Goal: Transaction & Acquisition: Purchase product/service

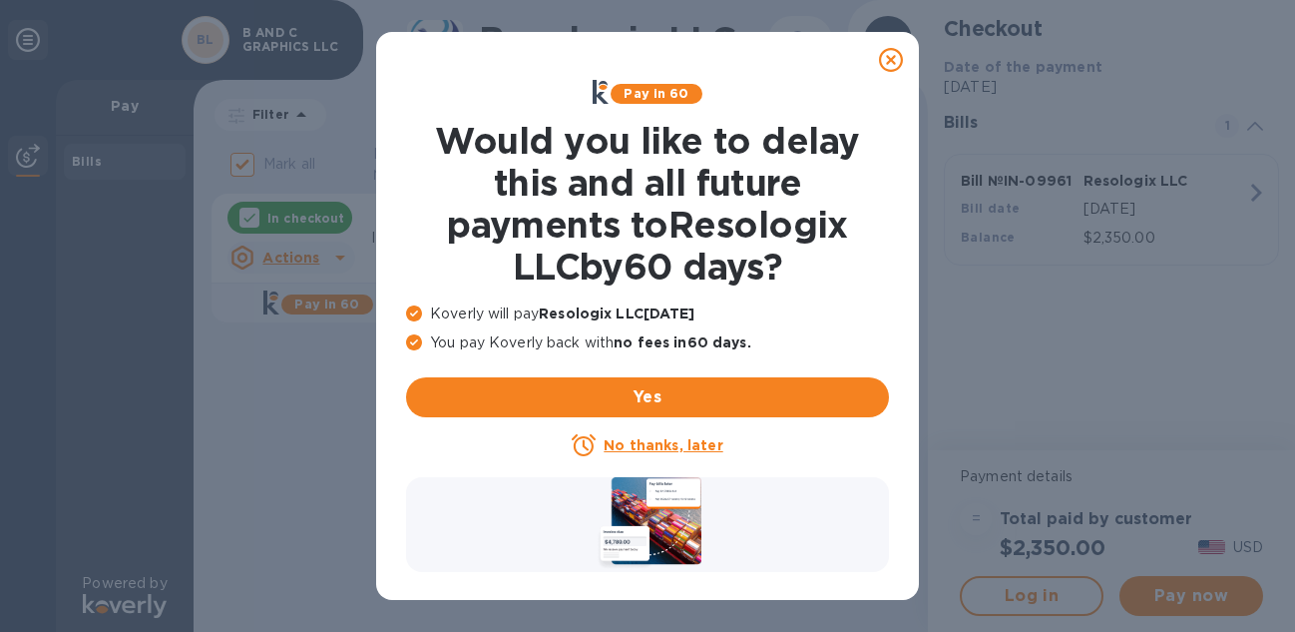
click at [893, 65] on icon at bounding box center [891, 60] width 24 height 24
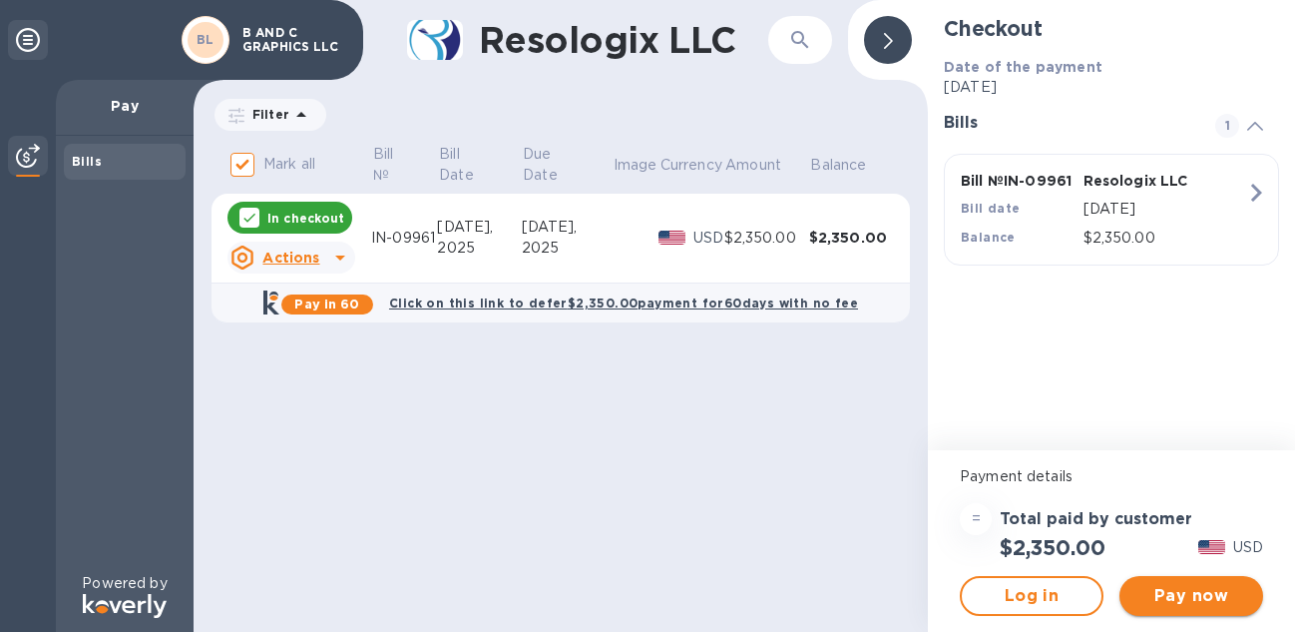
click at [1185, 599] on span "Pay now" at bounding box center [1192, 596] width 112 height 24
click at [1180, 597] on span "Pay now" at bounding box center [1192, 596] width 112 height 24
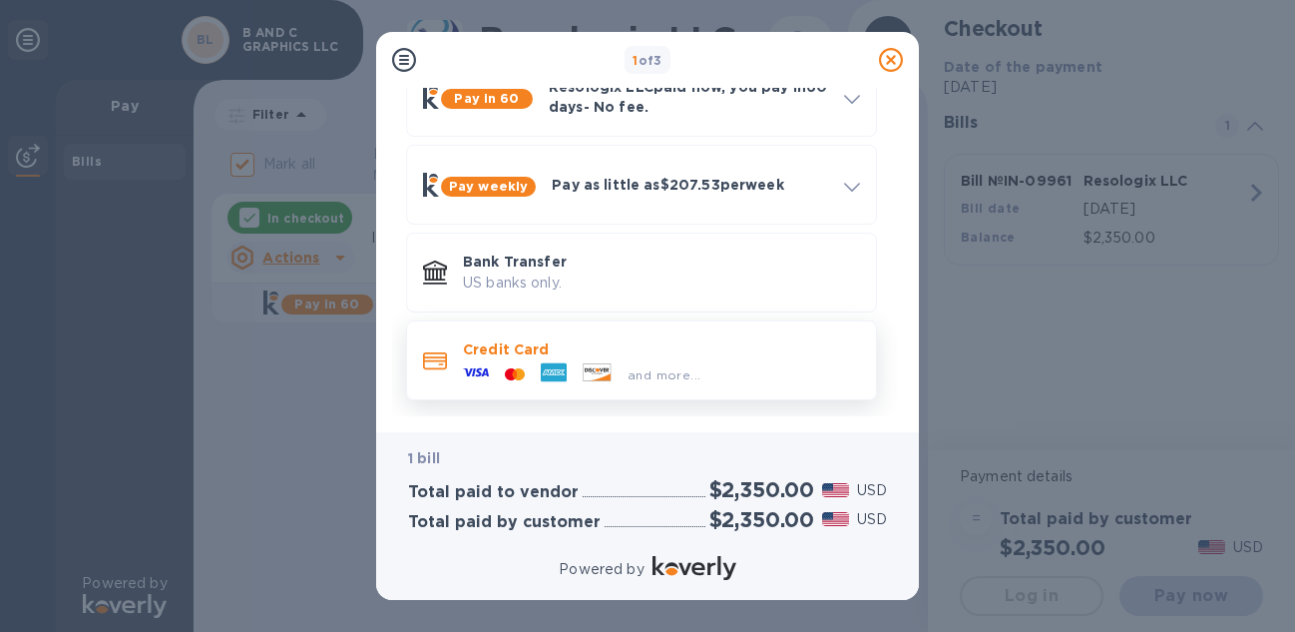
scroll to position [116, 0]
click at [781, 367] on div "and more..." at bounding box center [661, 371] width 397 height 22
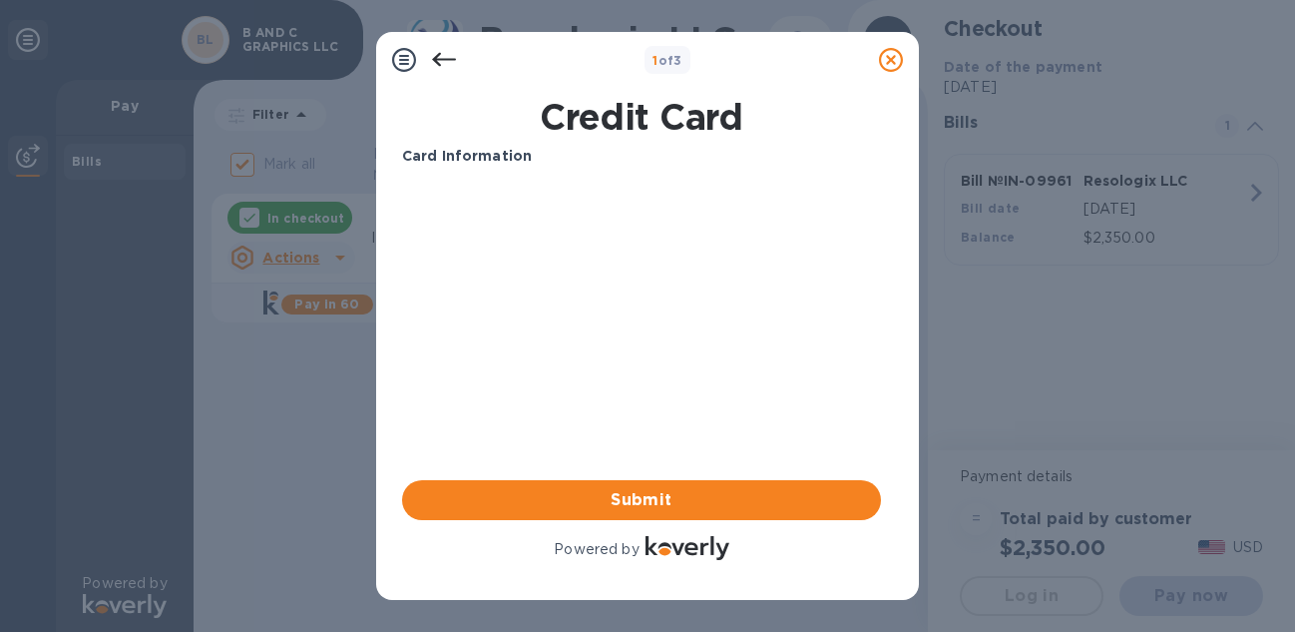
scroll to position [0, 0]
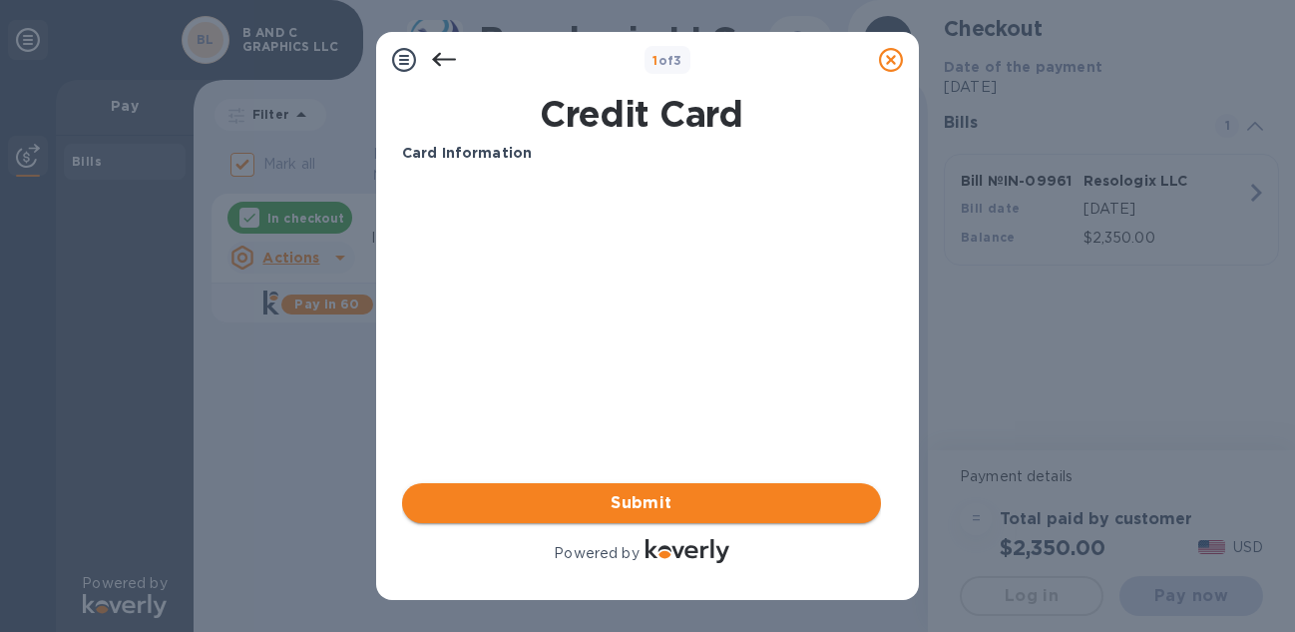
click at [684, 502] on span "Submit" at bounding box center [641, 503] width 447 height 24
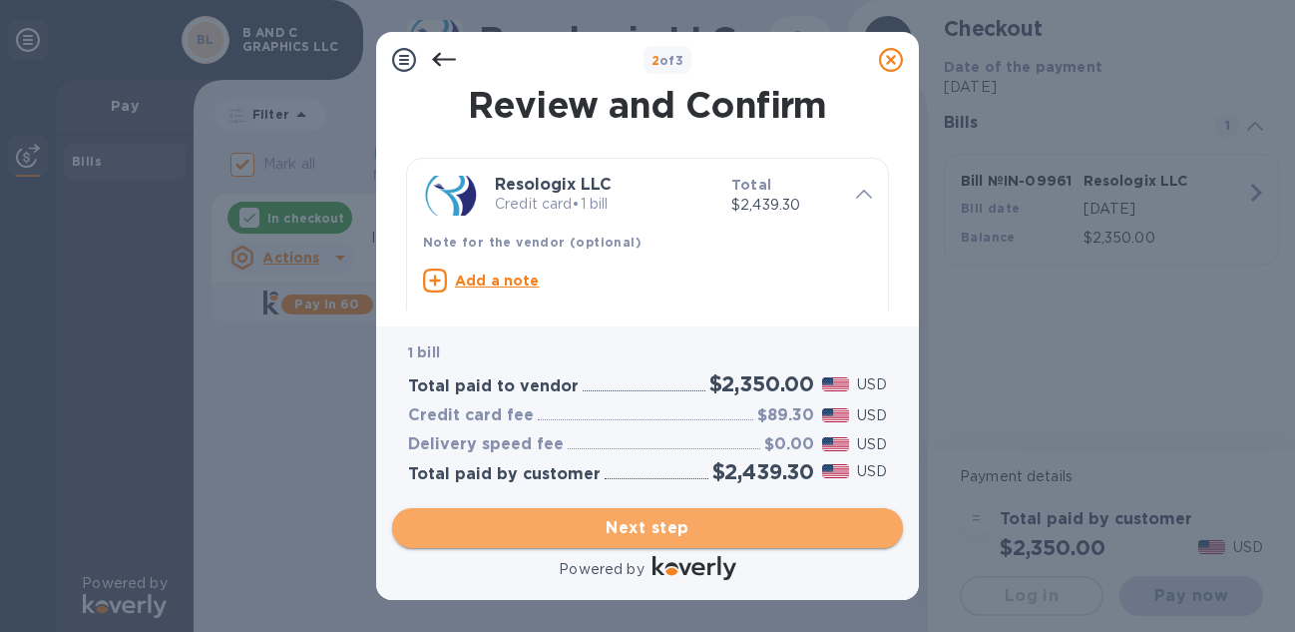
click at [702, 524] on span "Next step" at bounding box center [647, 528] width 479 height 24
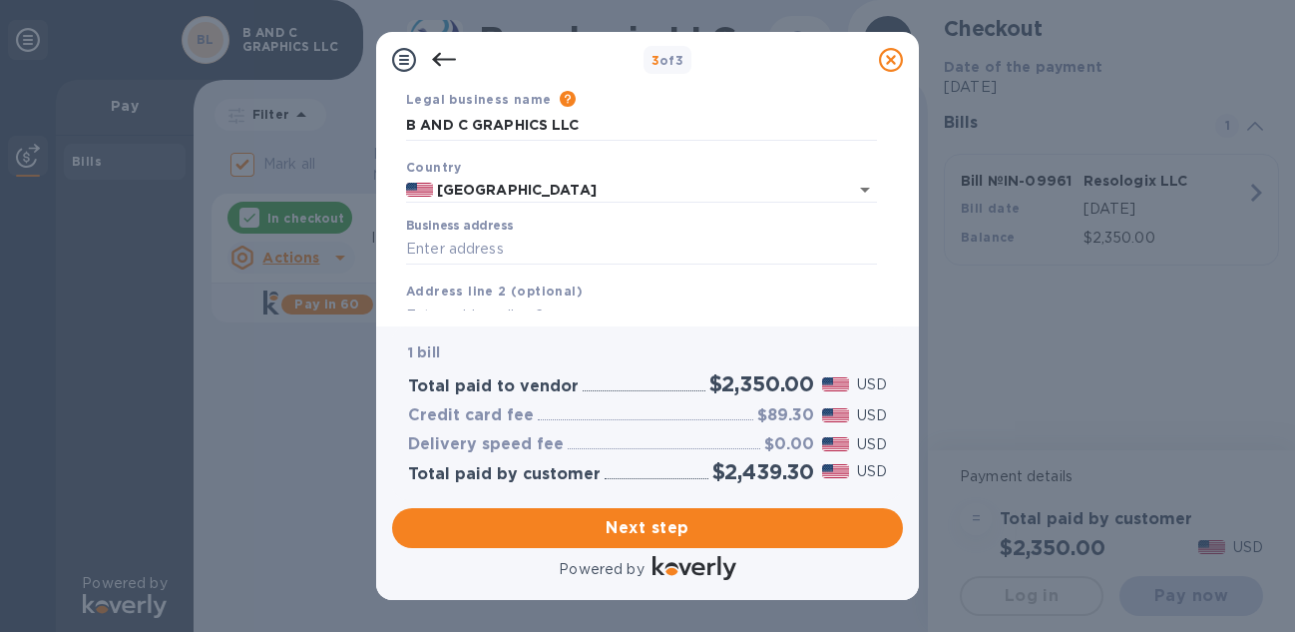
scroll to position [82, 0]
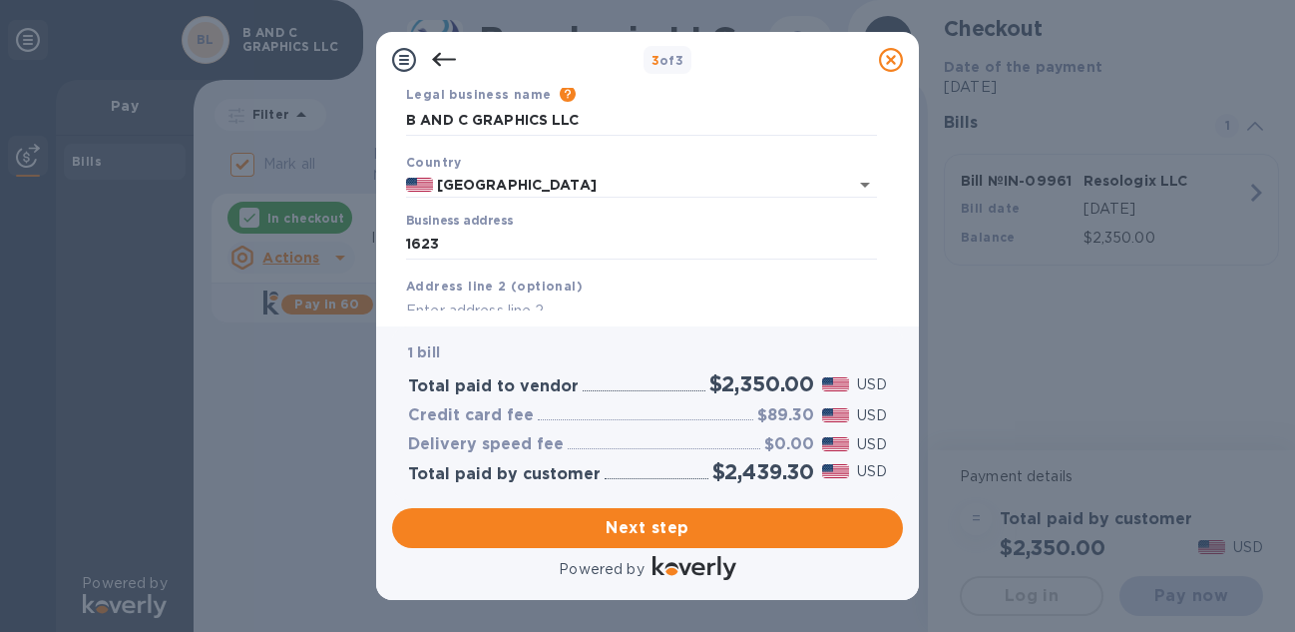
type input "[STREET_ADDRESS]"
type input "[GEOGRAPHIC_DATA]"
type input "75201"
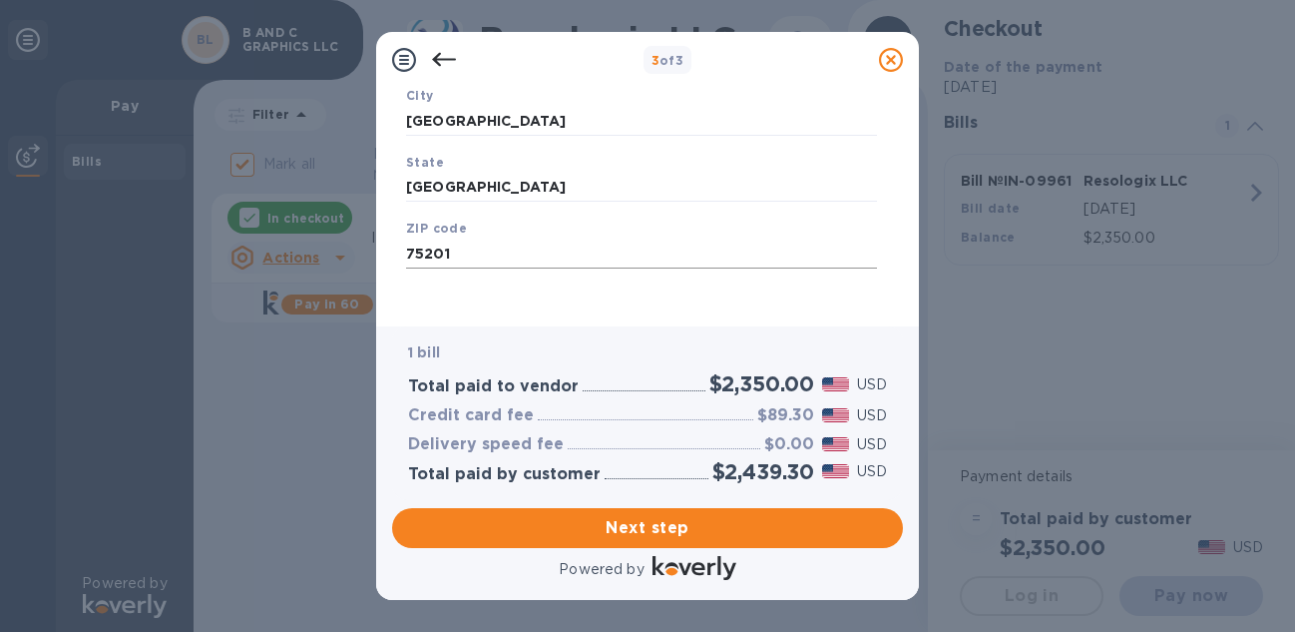
scroll to position [0, 0]
type input "311"
click at [701, 530] on span "Next step" at bounding box center [647, 528] width 479 height 24
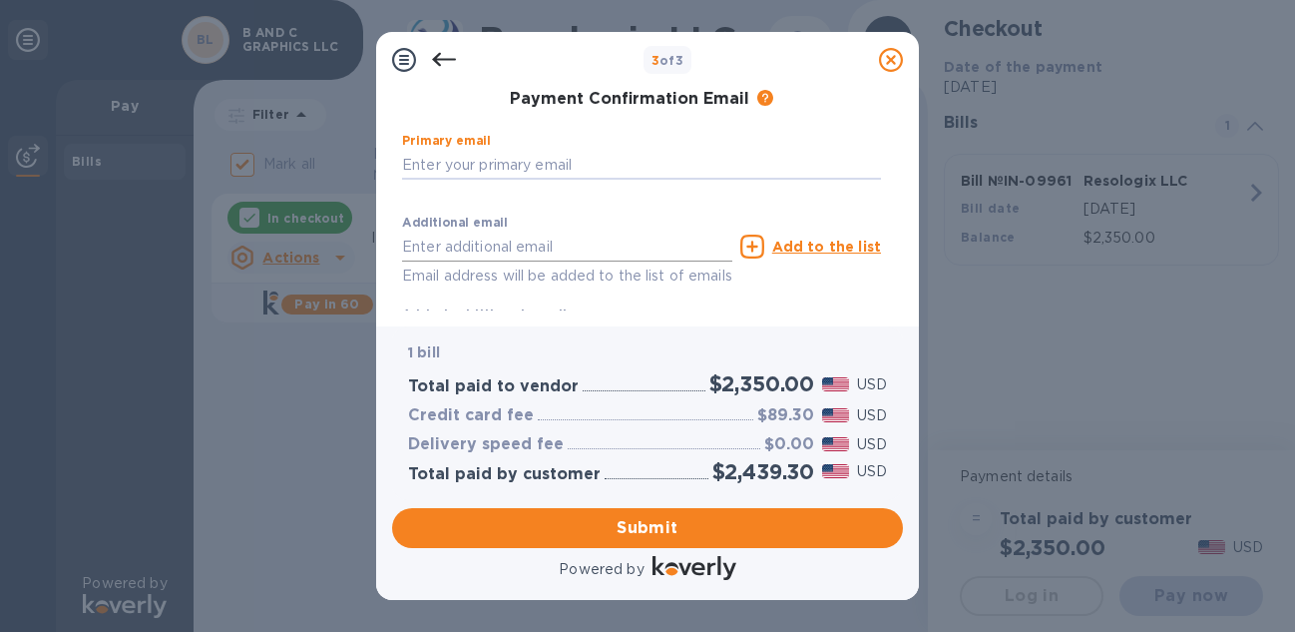
type input "[EMAIL_ADDRESS][DOMAIN_NAME]"
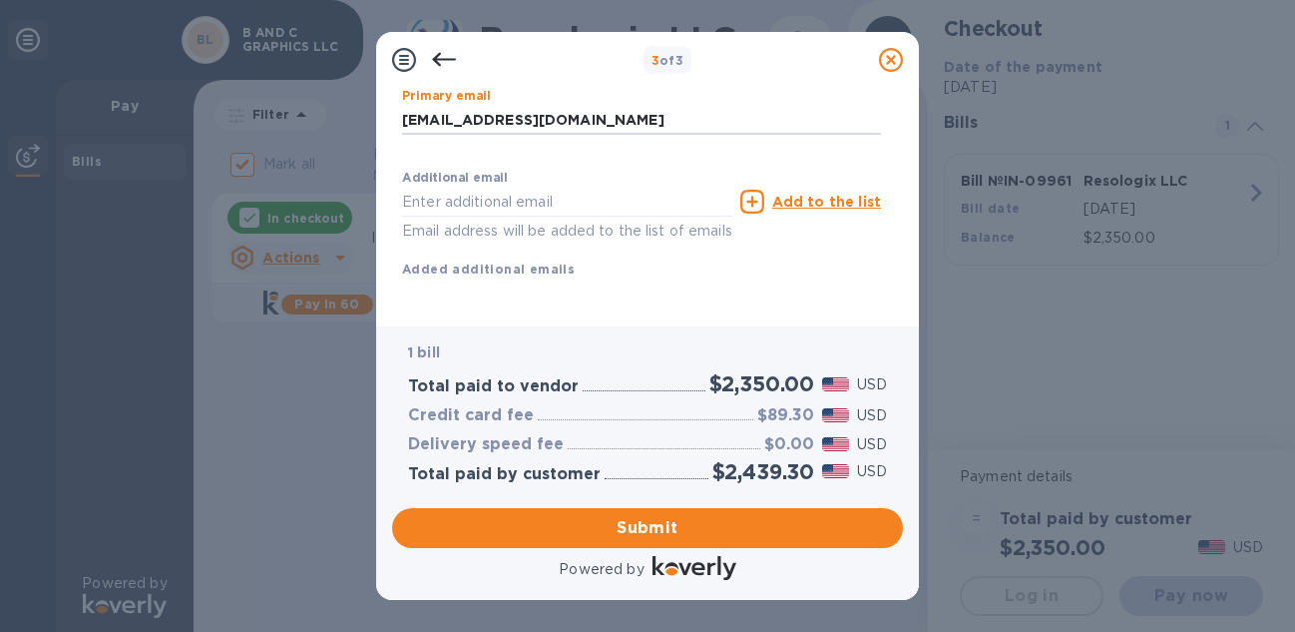
scroll to position [381, 0]
click at [677, 527] on span "Submit" at bounding box center [647, 528] width 479 height 24
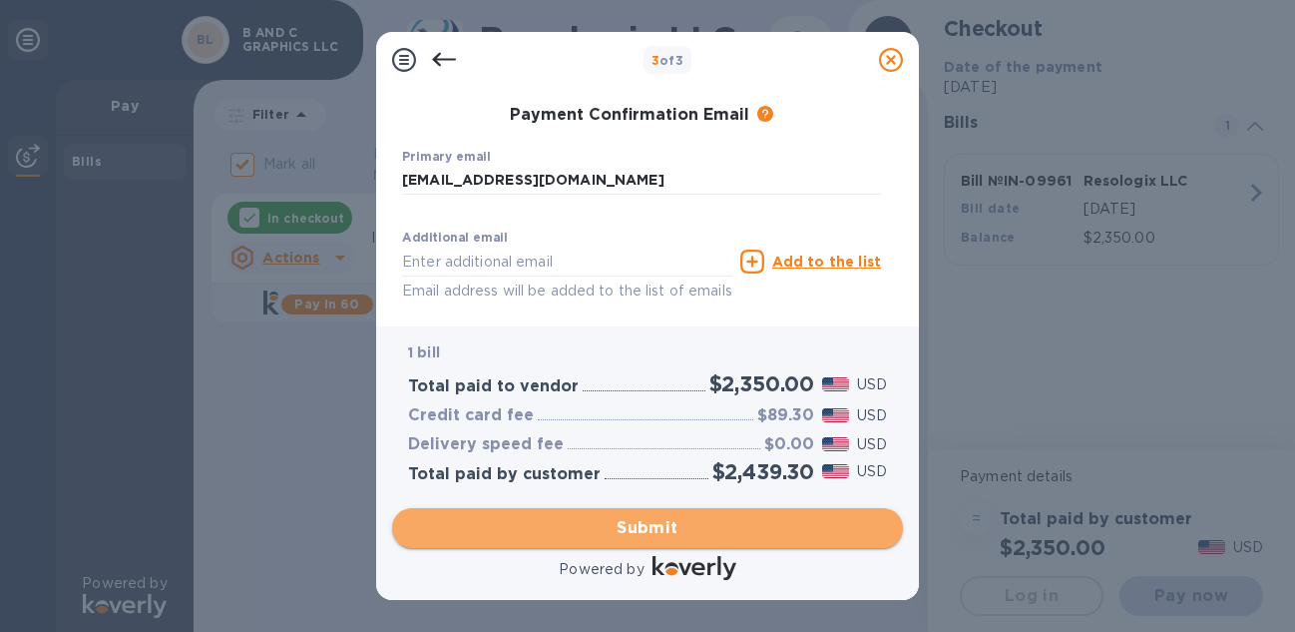
click at [653, 522] on span "Submit" at bounding box center [647, 528] width 479 height 24
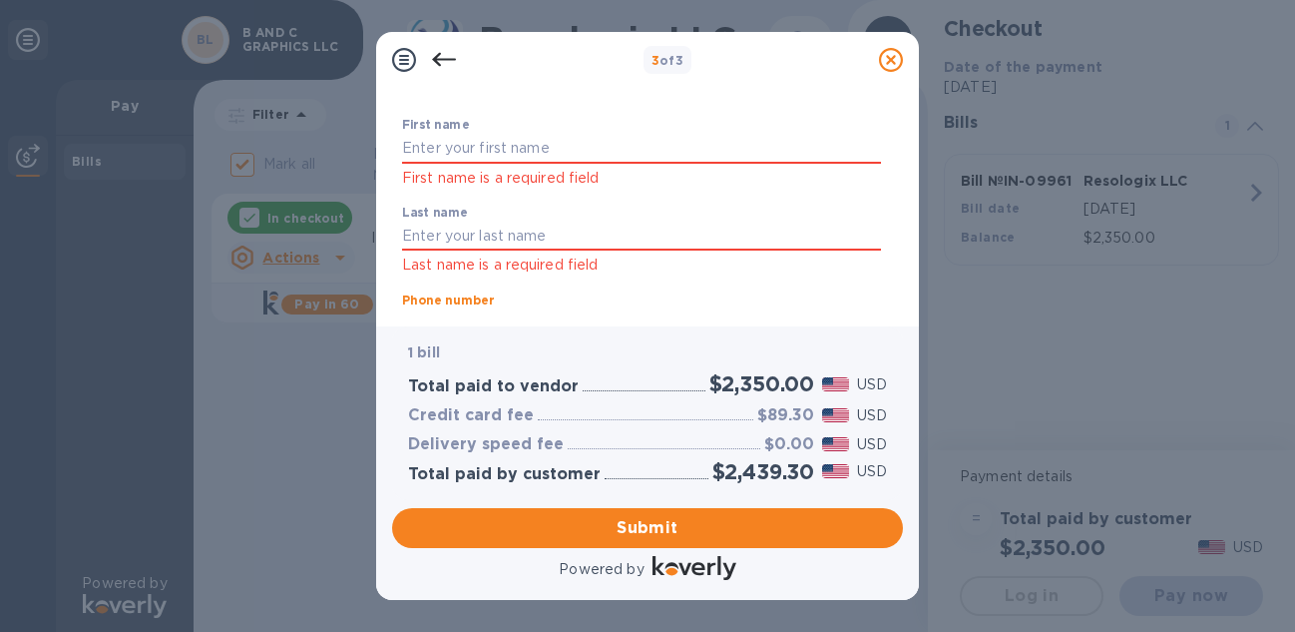
scroll to position [97, 0]
type input "8179754028"
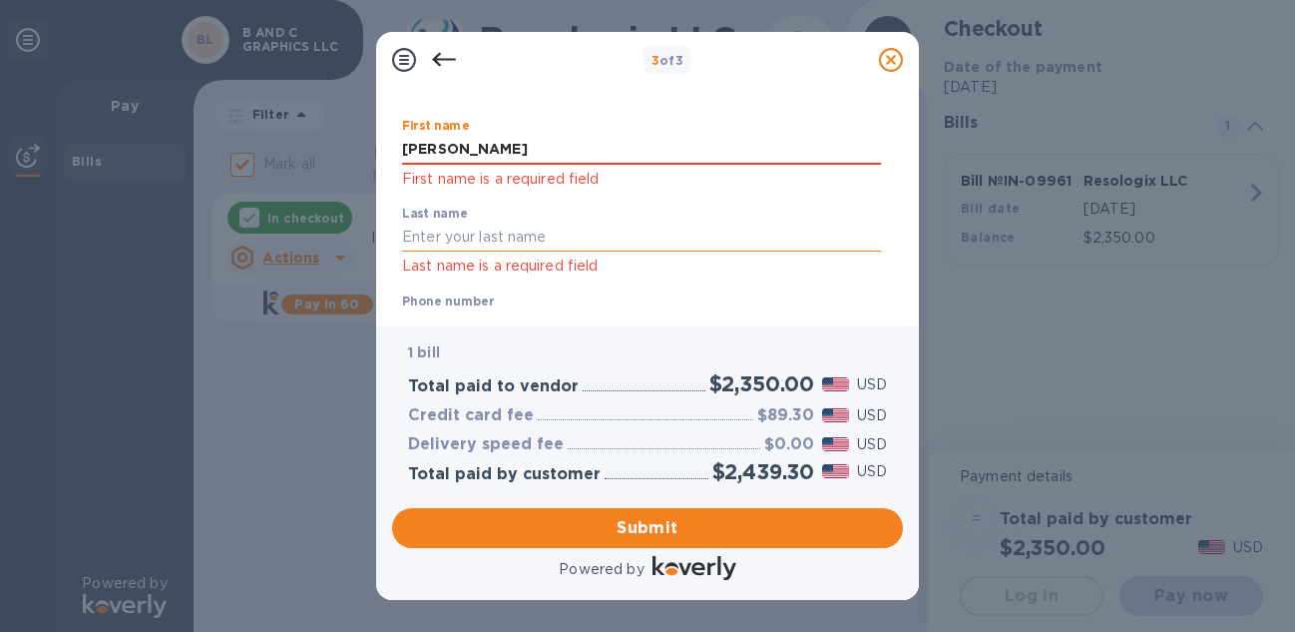
type input "[PERSON_NAME]"
click at [448, 230] on input "text" at bounding box center [641, 238] width 479 height 30
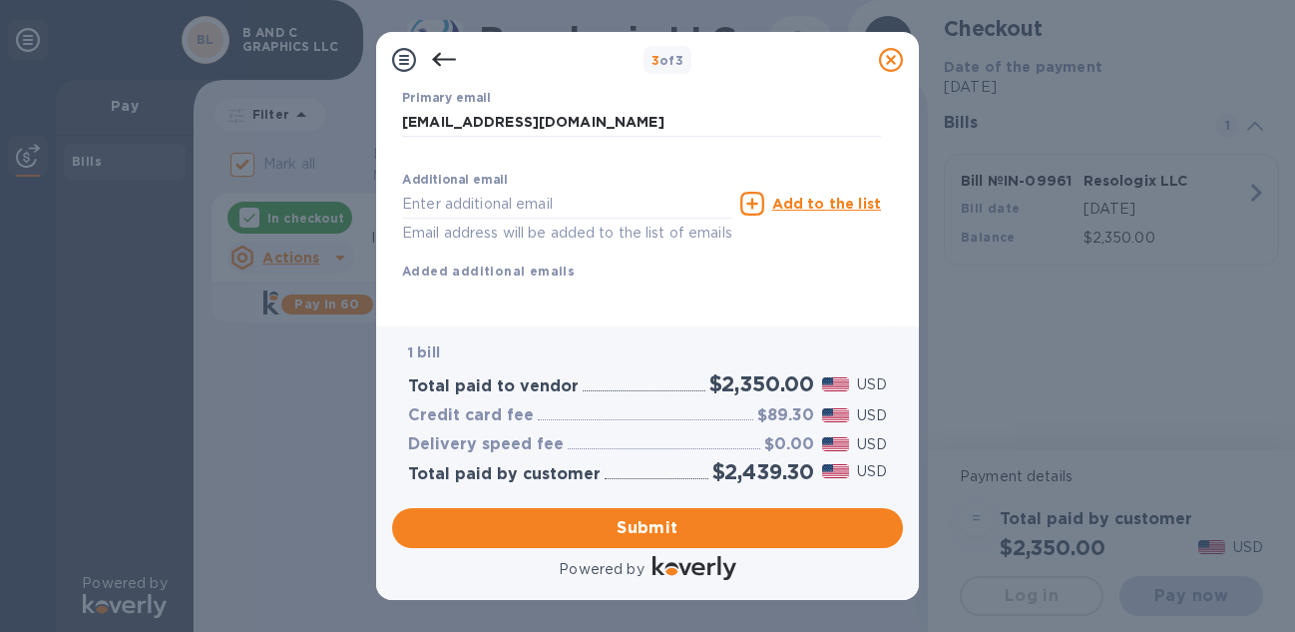
scroll to position [0, 0]
type input "[PERSON_NAME]"
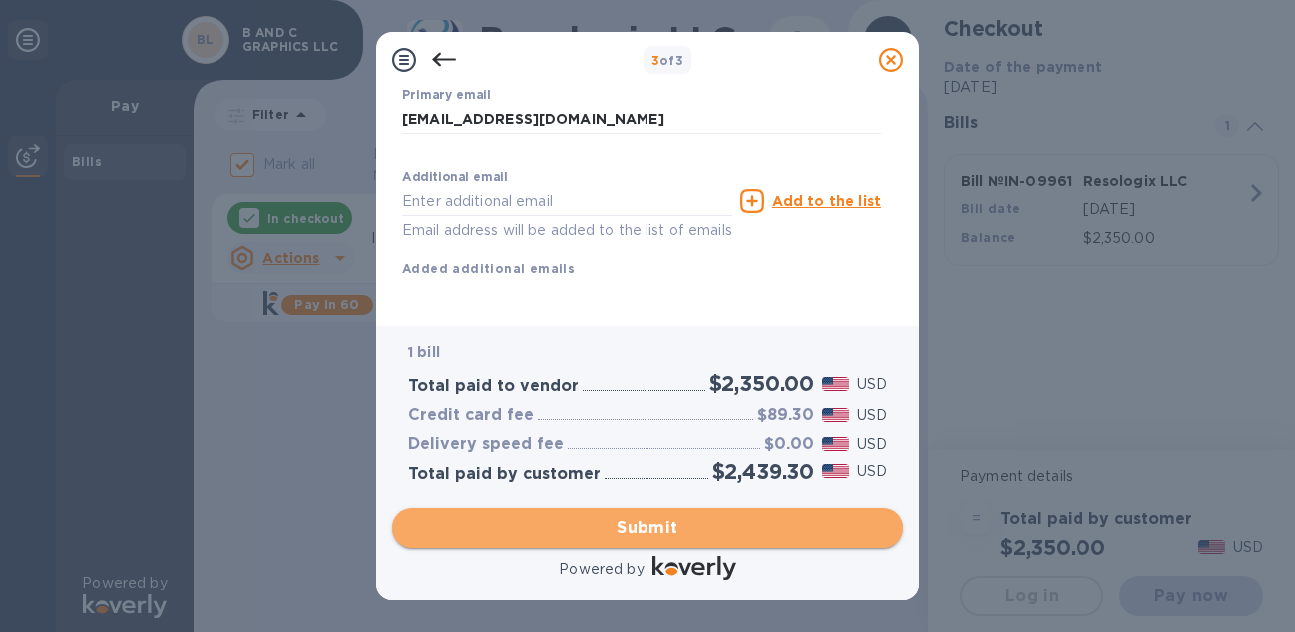
click at [672, 530] on span "Submit" at bounding box center [647, 528] width 479 height 24
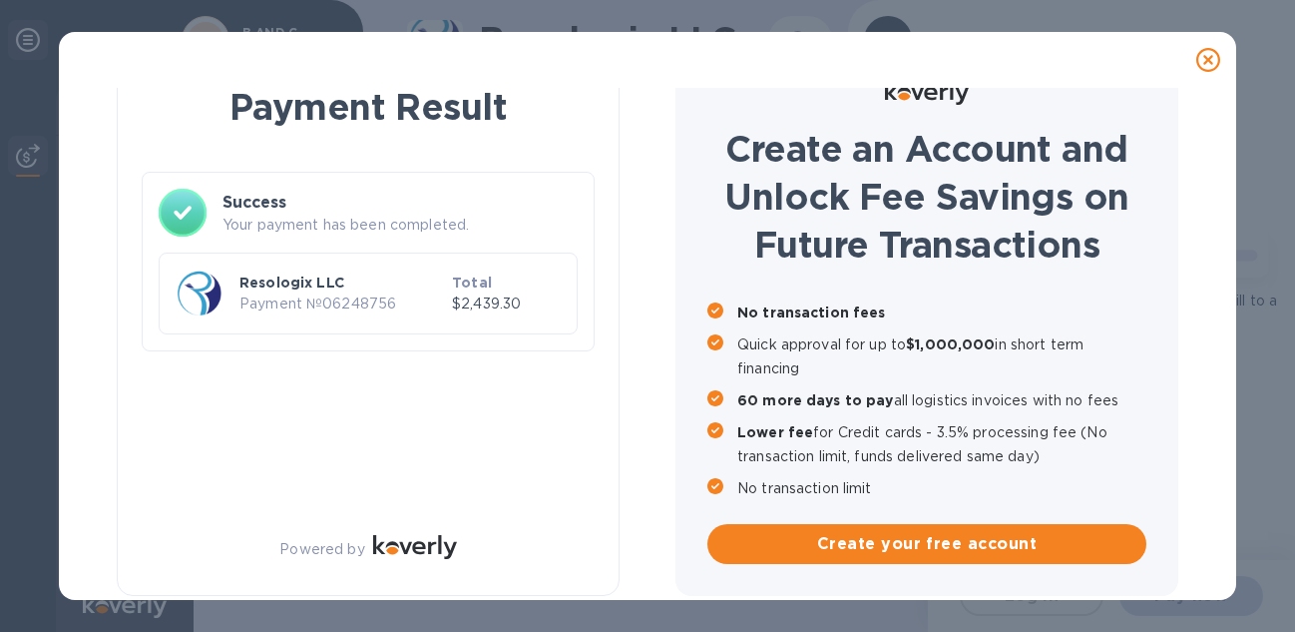
checkbox input "false"
